Goal: Information Seeking & Learning: Learn about a topic

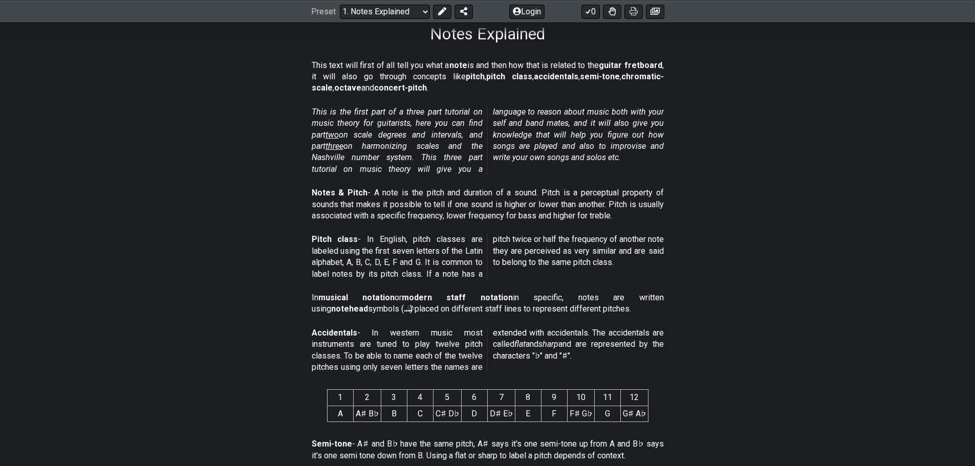
scroll to position [154, 0]
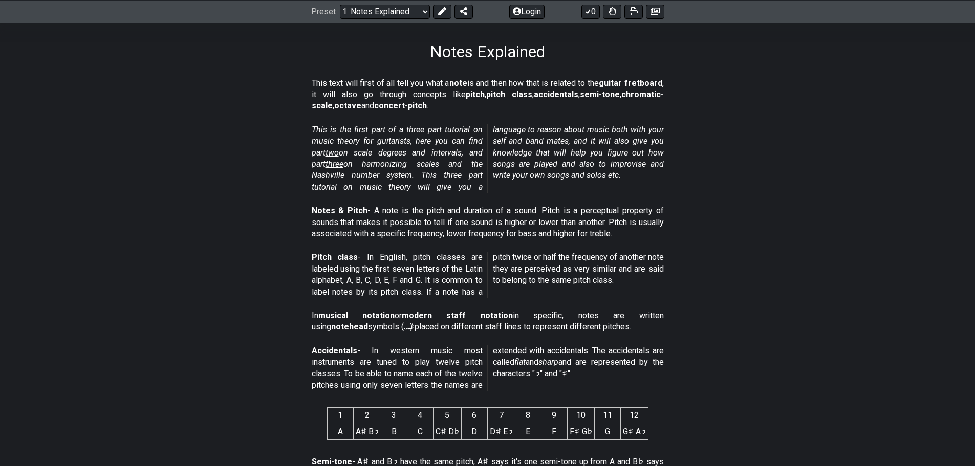
drag, startPoint x: 318, startPoint y: 162, endPoint x: 179, endPoint y: 163, distance: 139.2
click at [179, 163] on section "This is the first part of a three part tutorial on music theory for guitarists,…" at bounding box center [487, 160] width 975 height 81
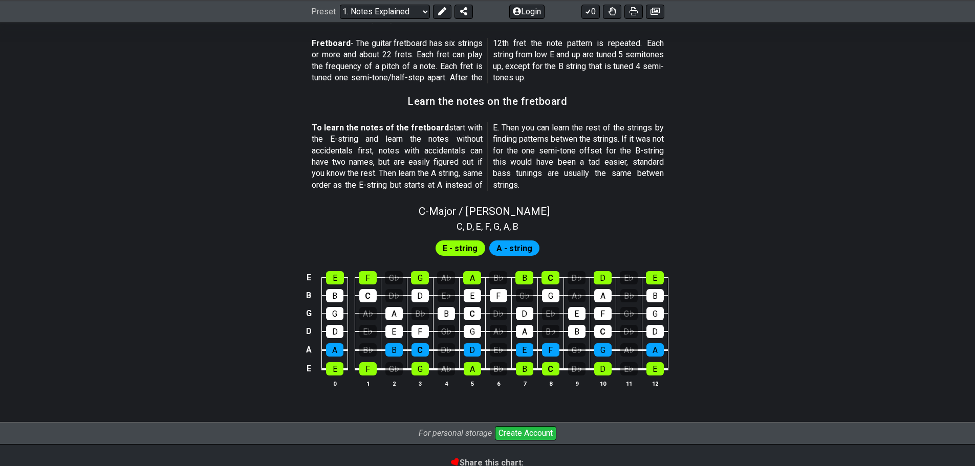
scroll to position [906, 0]
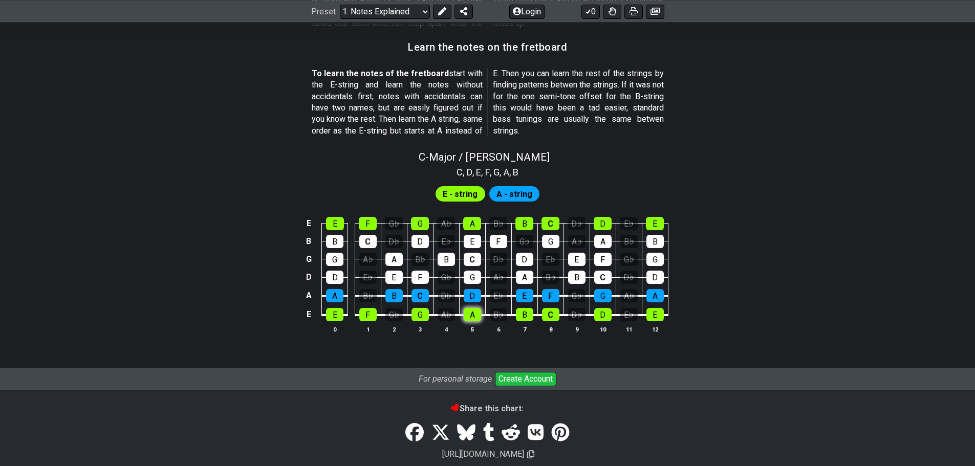
click at [470, 318] on div "A" at bounding box center [472, 314] width 17 height 13
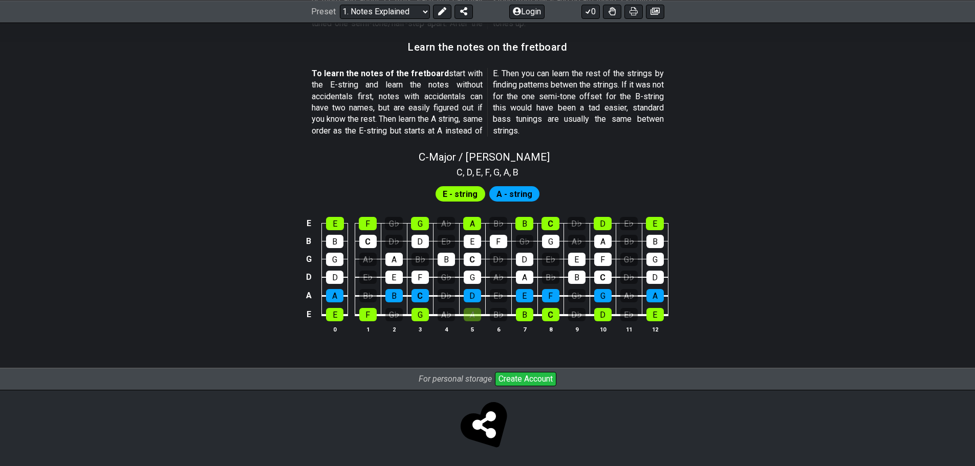
click at [697, 324] on div "E E F G♭ G A♭ A B♭ B C D♭ D E♭ E B B C D♭ D E♭ E F G♭ G A♭ A B♭ B G G A♭ A B♭ B…" at bounding box center [487, 276] width 975 height 144
click at [325, 310] on td "E" at bounding box center [335, 305] width 26 height 19
click at [331, 313] on div "E" at bounding box center [334, 314] width 17 height 13
click at [362, 315] on div "F" at bounding box center [367, 314] width 17 height 13
click at [392, 291] on div "B" at bounding box center [393, 295] width 17 height 13
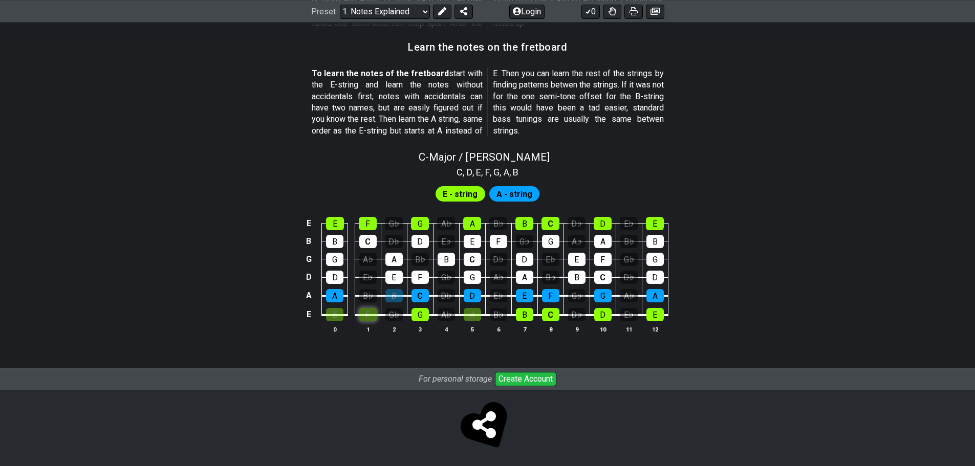
click at [372, 310] on div "F" at bounding box center [367, 314] width 17 height 13
click at [393, 297] on div "B" at bounding box center [393, 295] width 17 height 13
click at [343, 318] on div "E" at bounding box center [334, 314] width 17 height 13
click at [467, 200] on span "E - string" at bounding box center [460, 194] width 35 height 15
click at [466, 195] on span "E - string" at bounding box center [460, 194] width 35 height 15
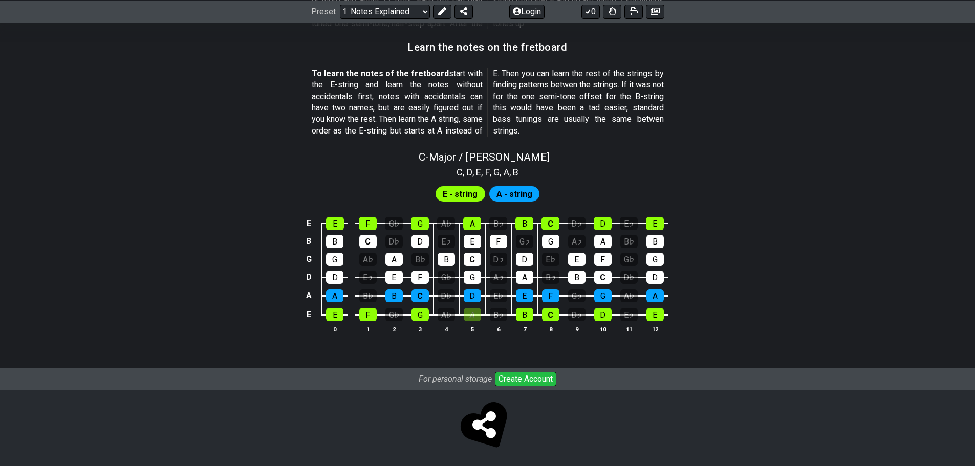
click at [510, 197] on span "A - string" at bounding box center [514, 194] width 36 height 15
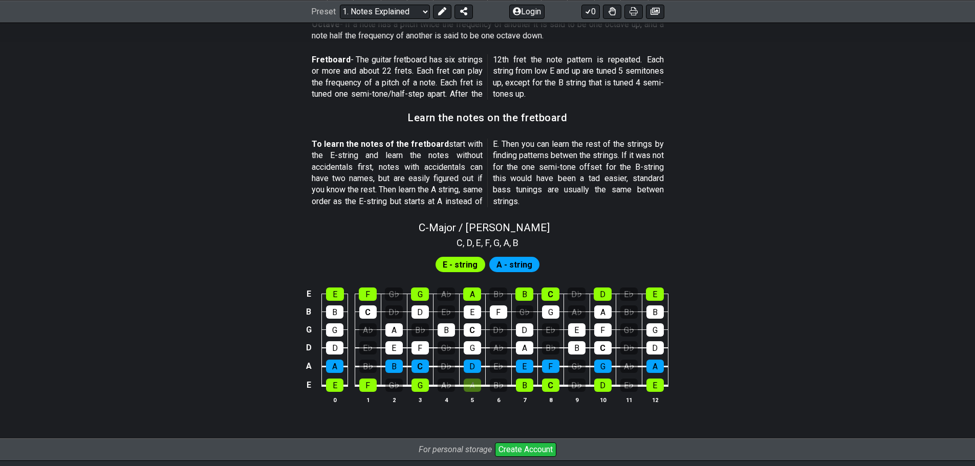
scroll to position [910, 0]
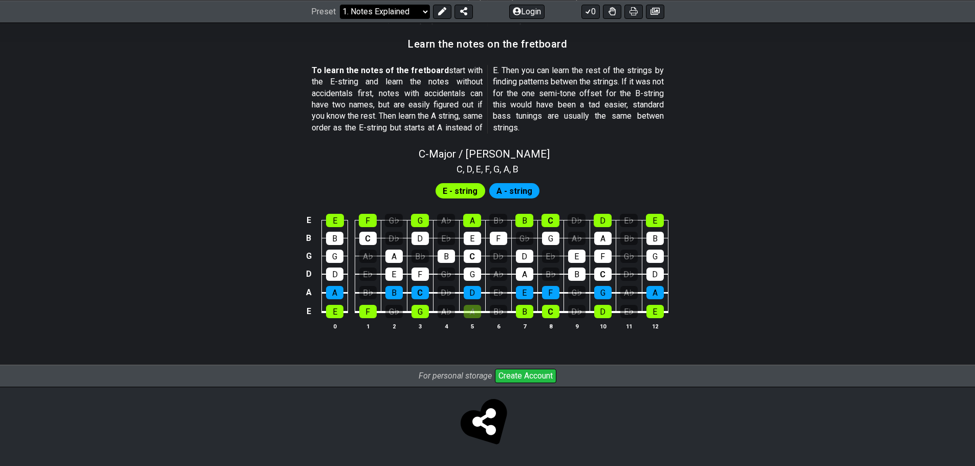
click at [373, 12] on select "Welcome to #fretflip! Initial Preset Custom Preset Minor Pentatonic Major Penta…" at bounding box center [385, 11] width 90 height 14
click at [162, 131] on section "To learn the notes of the fretboard start with the E-string and learn the notes…" at bounding box center [487, 101] width 975 height 81
click at [369, 276] on div "E♭" at bounding box center [367, 274] width 17 height 13
click at [367, 256] on div "A♭" at bounding box center [367, 256] width 17 height 13
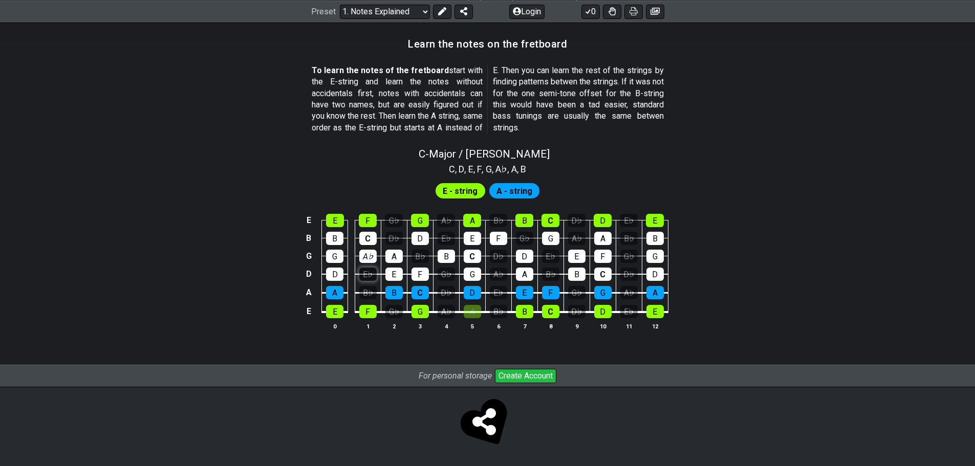
click at [368, 270] on div "E♭" at bounding box center [367, 274] width 17 height 13
click at [370, 286] on div "B♭" at bounding box center [367, 292] width 17 height 13
click at [394, 235] on div "D♭" at bounding box center [393, 238] width 17 height 13
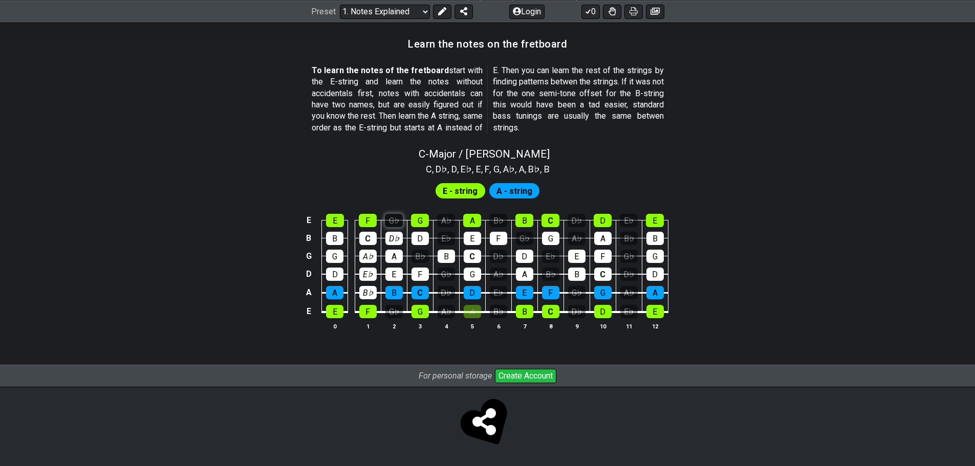
click at [395, 218] on div "G♭" at bounding box center [394, 220] width 18 height 13
click at [426, 256] on div "B♭" at bounding box center [420, 256] width 17 height 13
click at [398, 308] on div "G♭" at bounding box center [393, 311] width 17 height 13
click at [443, 309] on div "A♭" at bounding box center [446, 311] width 17 height 13
click at [443, 288] on div "D♭" at bounding box center [446, 292] width 17 height 13
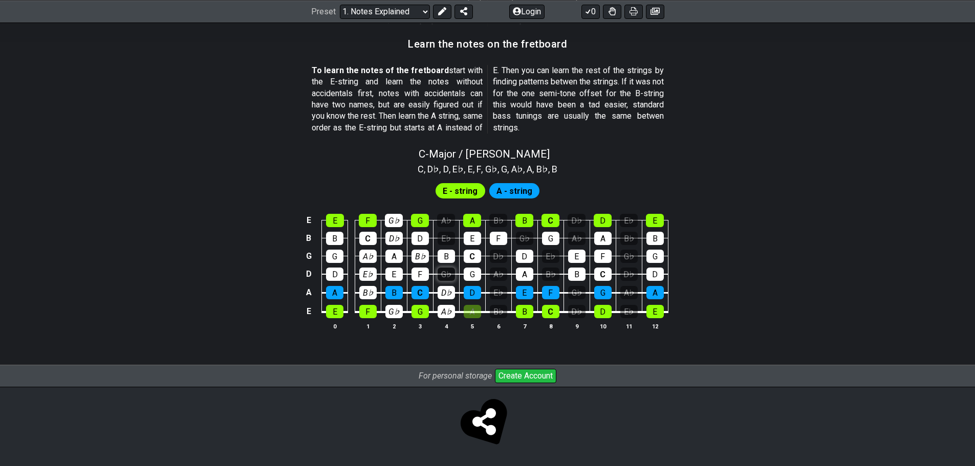
click at [442, 274] on div "G♭" at bounding box center [446, 274] width 17 height 13
click at [443, 235] on div "E♭" at bounding box center [446, 238] width 17 height 13
click at [444, 219] on div "A♭" at bounding box center [446, 220] width 18 height 13
click at [503, 219] on div "B♭" at bounding box center [498, 220] width 18 height 13
click at [502, 262] on div "D♭" at bounding box center [498, 256] width 17 height 13
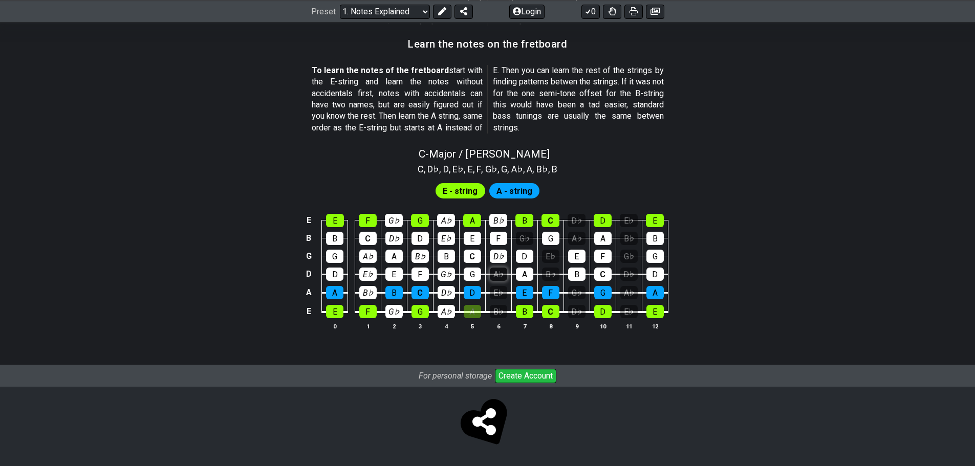
click at [502, 270] on div "A♭" at bounding box center [498, 274] width 17 height 13
click at [496, 296] on div "E♭" at bounding box center [498, 292] width 17 height 13
click at [496, 307] on div "B♭" at bounding box center [498, 311] width 17 height 13
click at [525, 234] on div "G♭" at bounding box center [524, 238] width 17 height 13
click at [544, 257] on div "E♭" at bounding box center [550, 256] width 17 height 13
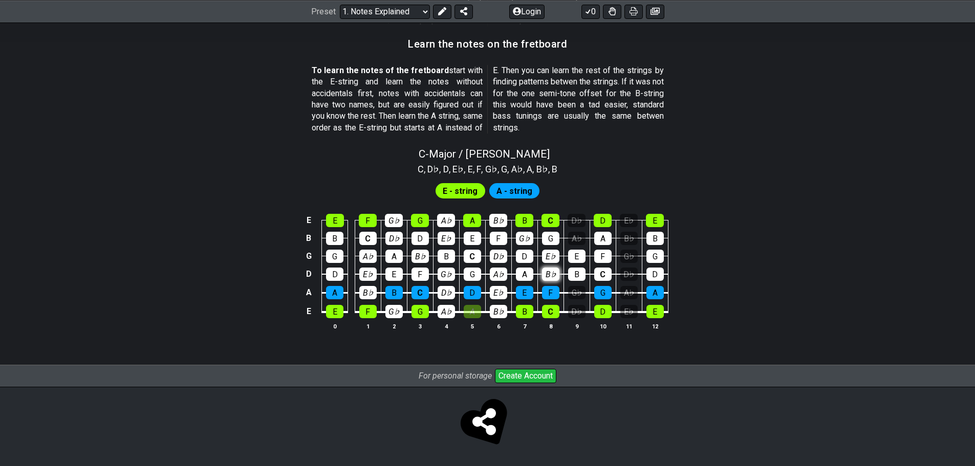
click at [546, 270] on div "B♭" at bounding box center [550, 274] width 17 height 13
click at [585, 225] on div "D♭" at bounding box center [577, 220] width 18 height 13
click at [583, 240] on div "A♭" at bounding box center [576, 238] width 17 height 13
click at [626, 216] on div "E♭" at bounding box center [629, 220] width 18 height 13
click at [629, 236] on div "B♭" at bounding box center [628, 238] width 17 height 13
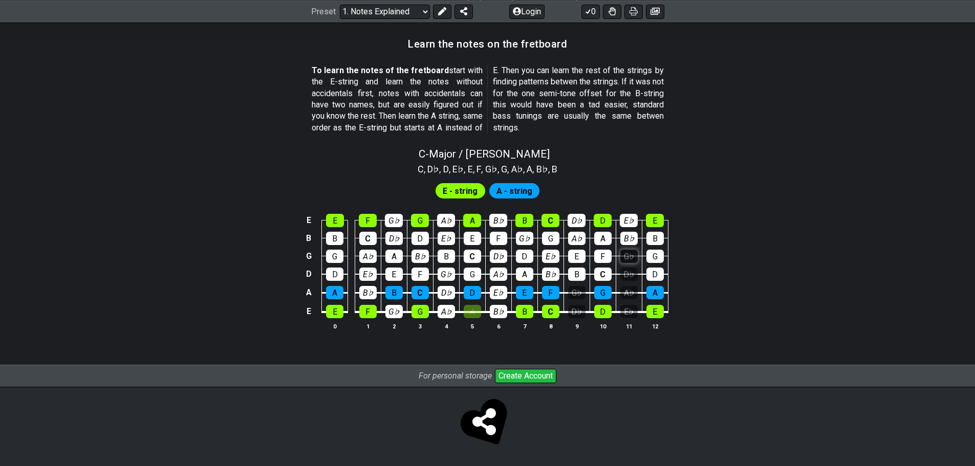
click at [630, 256] on div "G♭" at bounding box center [628, 256] width 17 height 13
click at [630, 276] on div "D♭" at bounding box center [628, 274] width 17 height 13
click at [632, 295] on div "A♭" at bounding box center [628, 292] width 17 height 13
click at [634, 312] on div "E♭" at bounding box center [628, 311] width 17 height 13
click at [571, 286] on td "G♭" at bounding box center [577, 283] width 26 height 19
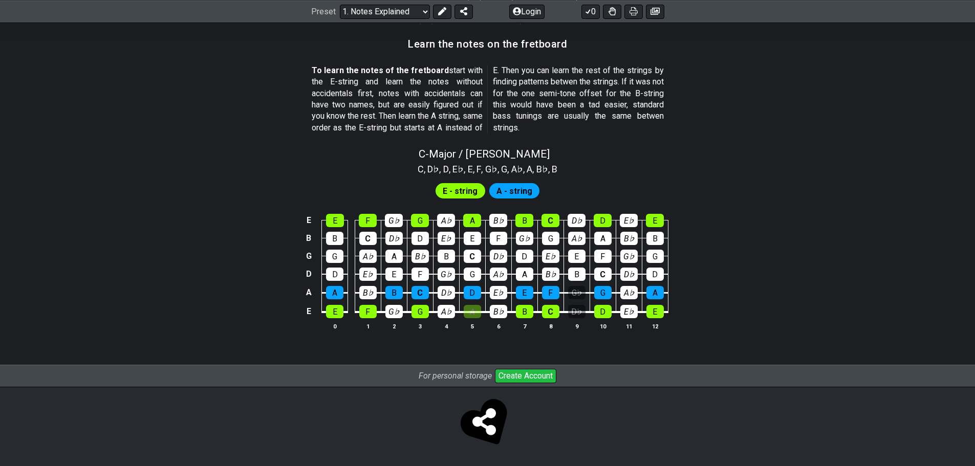
drag, startPoint x: 578, startPoint y: 291, endPoint x: 578, endPoint y: 299, distance: 8.2
click at [578, 291] on div "G♭" at bounding box center [576, 292] width 17 height 13
click at [578, 303] on td "D♭" at bounding box center [577, 302] width 26 height 19
click at [577, 305] on div "D♭" at bounding box center [576, 311] width 17 height 13
click at [485, 307] on td "B♭" at bounding box center [498, 302] width 26 height 19
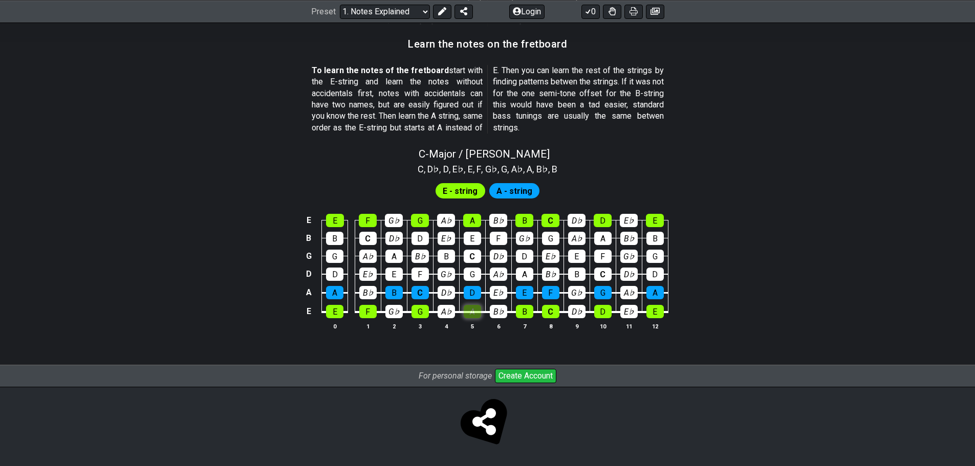
click at [476, 312] on div "A" at bounding box center [472, 311] width 17 height 13
click at [469, 187] on span "E - string" at bounding box center [460, 191] width 35 height 15
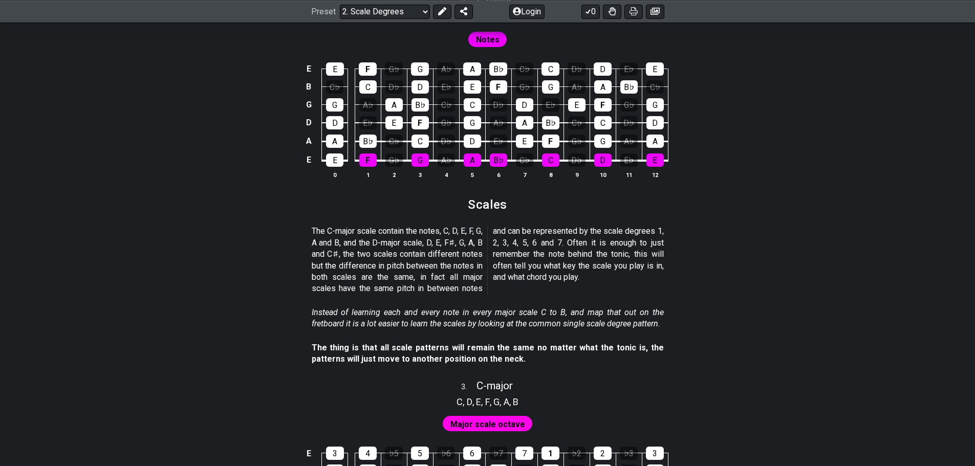
scroll to position [665, 0]
